Goal: Information Seeking & Learning: Learn about a topic

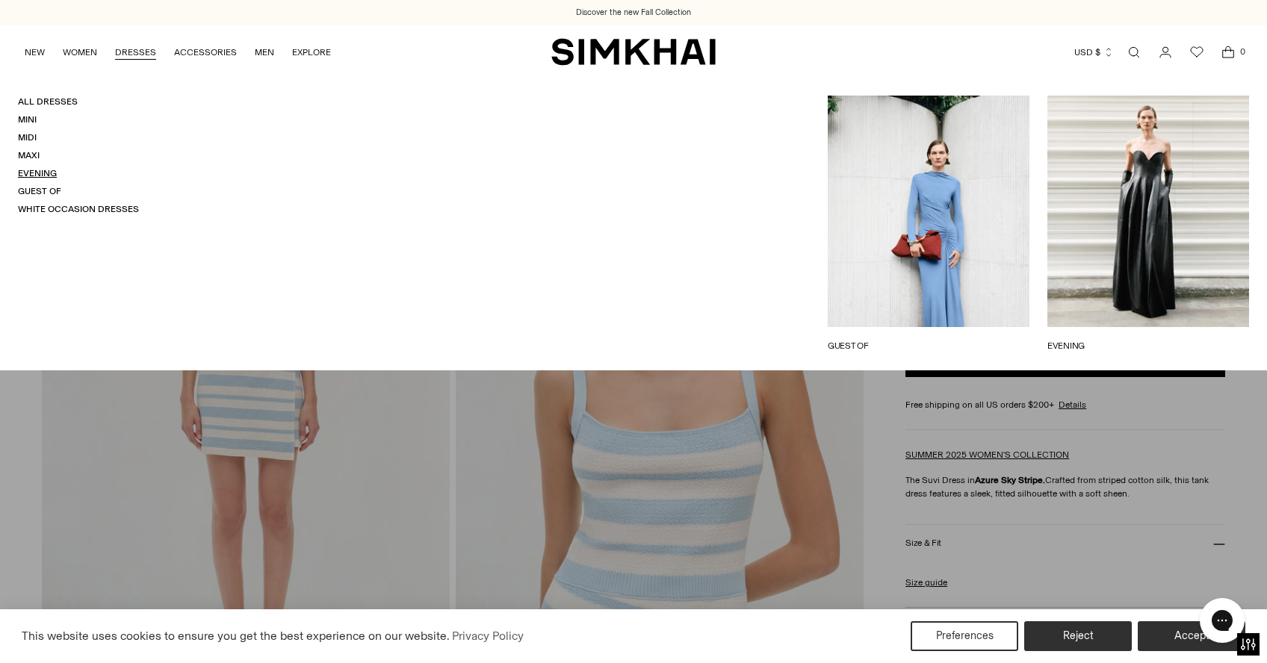
click at [36, 172] on link "Evening" at bounding box center [37, 173] width 39 height 10
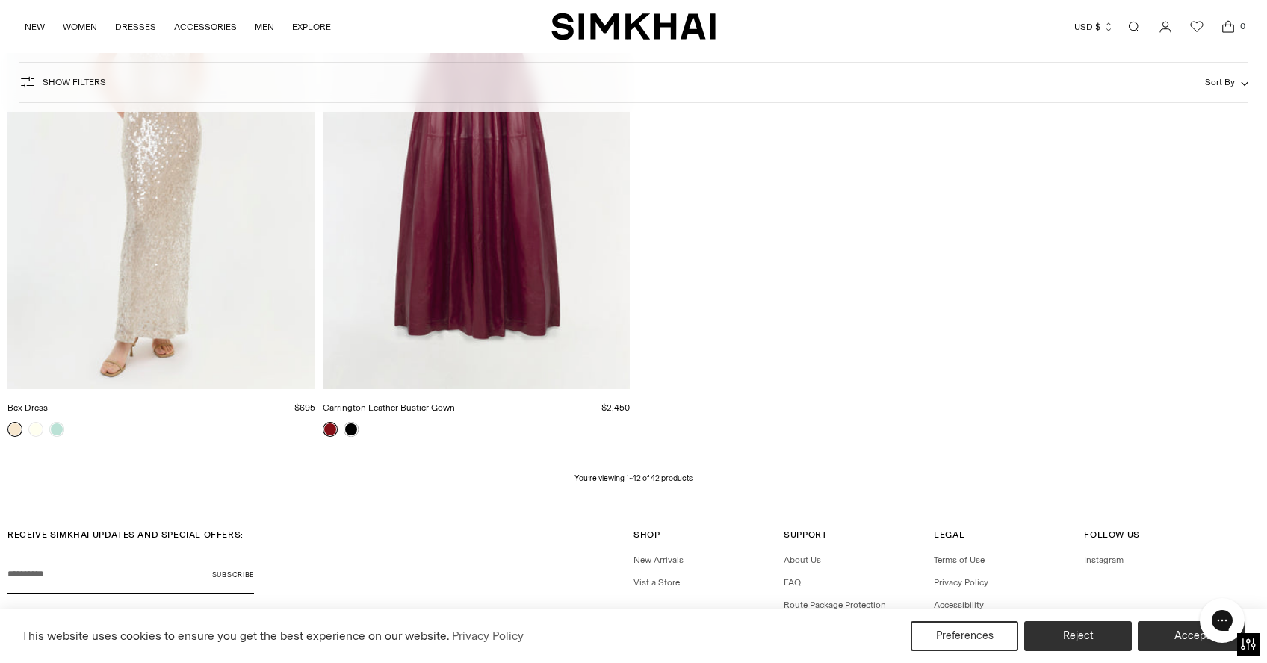
scroll to position [5665, 0]
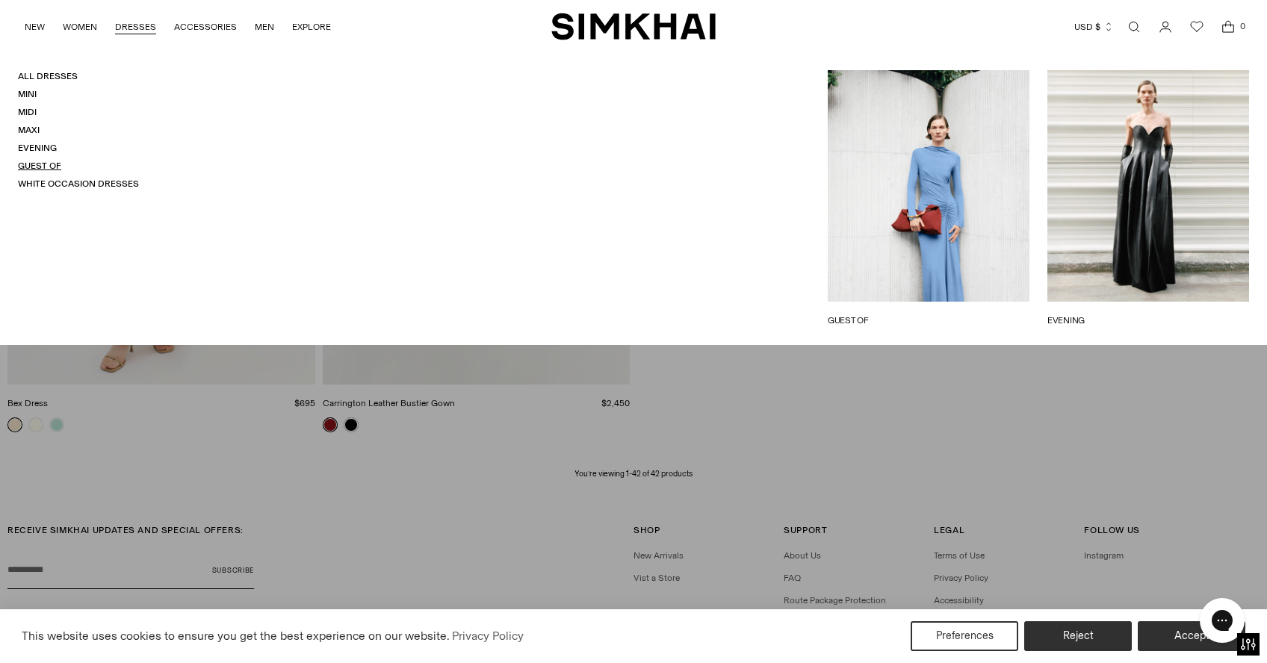
click at [47, 167] on link "Guest Of" at bounding box center [39, 166] width 43 height 10
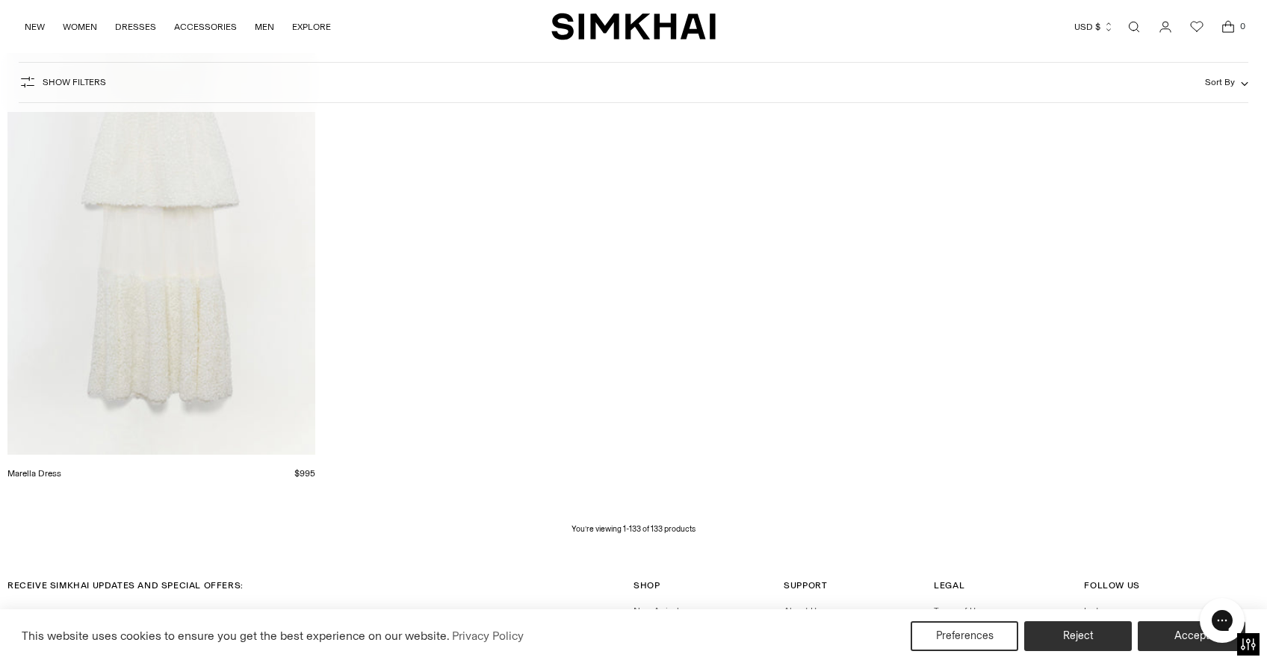
scroll to position [18022, 0]
